Goal: Find specific page/section: Find specific page/section

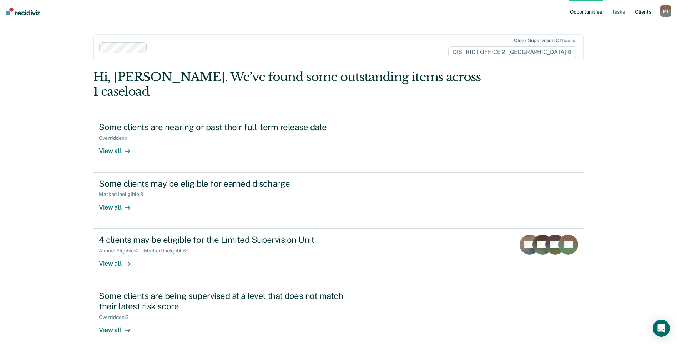
click at [639, 12] on link "Client s" at bounding box center [643, 11] width 19 height 23
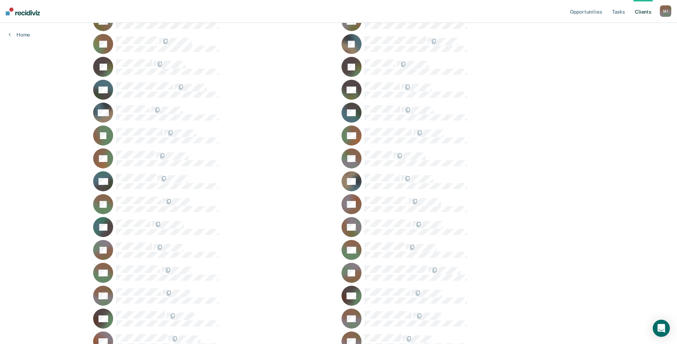
scroll to position [214, 0]
